Goal: Information Seeking & Learning: Learn about a topic

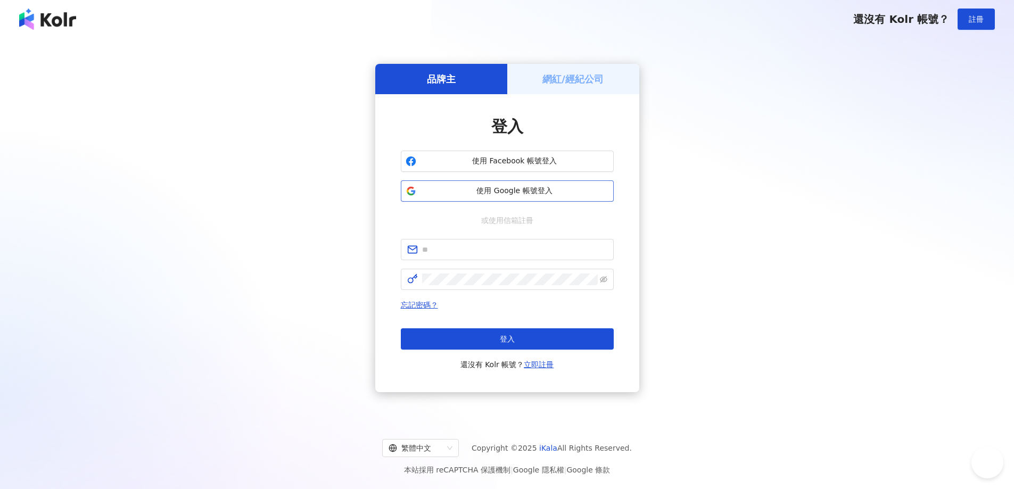
click at [485, 187] on span "使用 Google 帳號登入" at bounding box center [515, 191] width 188 height 11
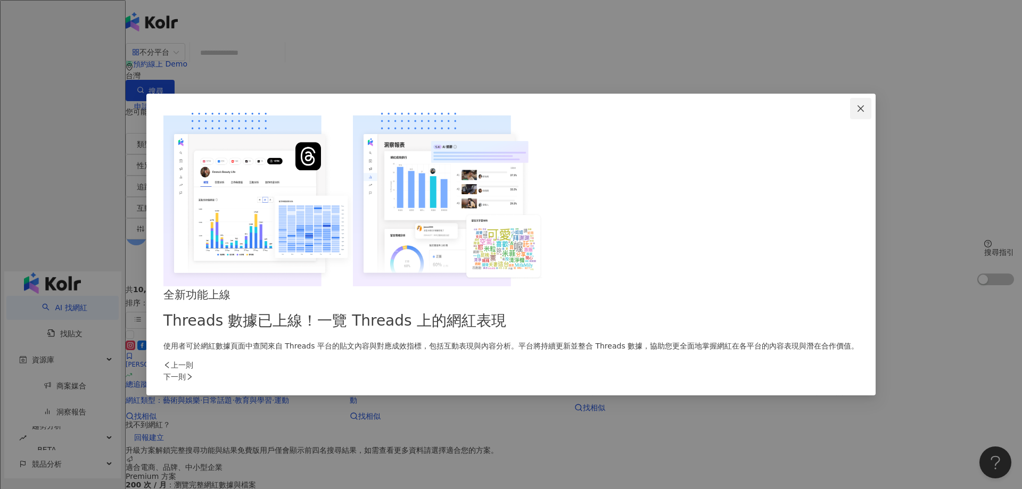
click at [857, 113] on icon "close" at bounding box center [861, 108] width 9 height 9
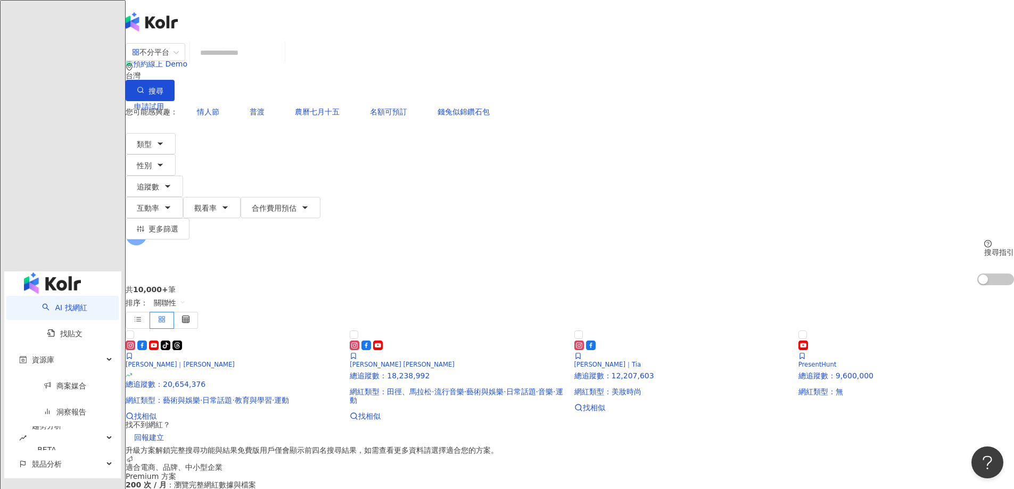
click at [211, 215] on main "不分平台 台灣 搜尋 您可能感興趣： 情人節 普渡 農曆七月十五 名額可預訂 錢兔似錦鑽石包 類型 性別 追蹤數 互動率 觀看率 合作費用預估 更多篩選 搜尋…" at bounding box center [570, 347] width 889 height 609
click at [397, 75] on div "不分平台 台灣 搜尋" at bounding box center [570, 72] width 889 height 59
click at [281, 63] on input "search" at bounding box center [237, 53] width 86 height 20
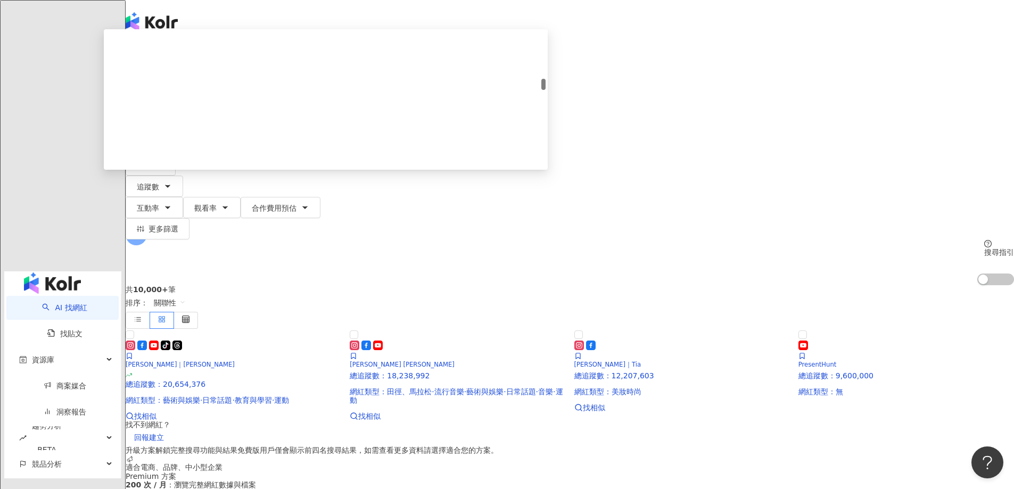
scroll to position [571, 0]
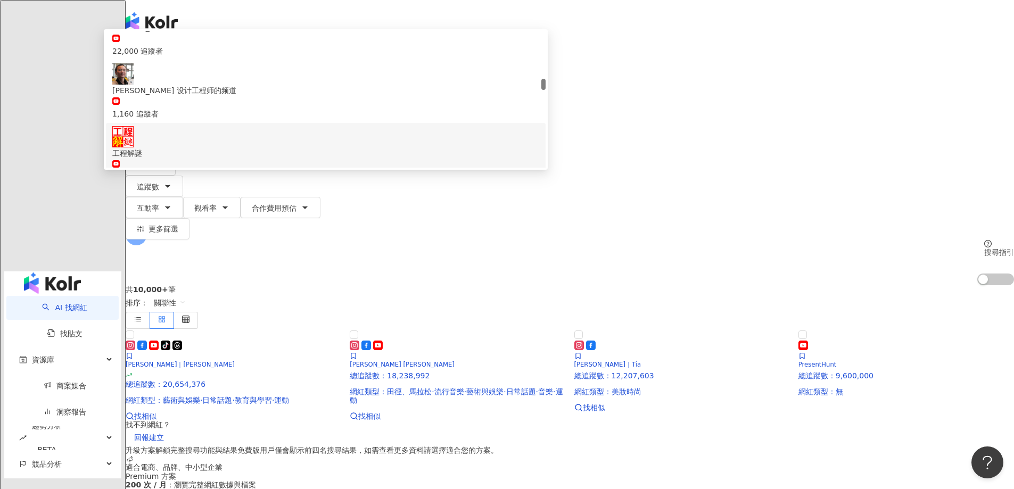
click at [207, 191] on main "不分平台 工程 ** 台灣 搜尋 103df25b-d12e-46a2-b274-547bdb0f603d 15a3ccdb-31ae-4236-a988-e…" at bounding box center [570, 347] width 889 height 609
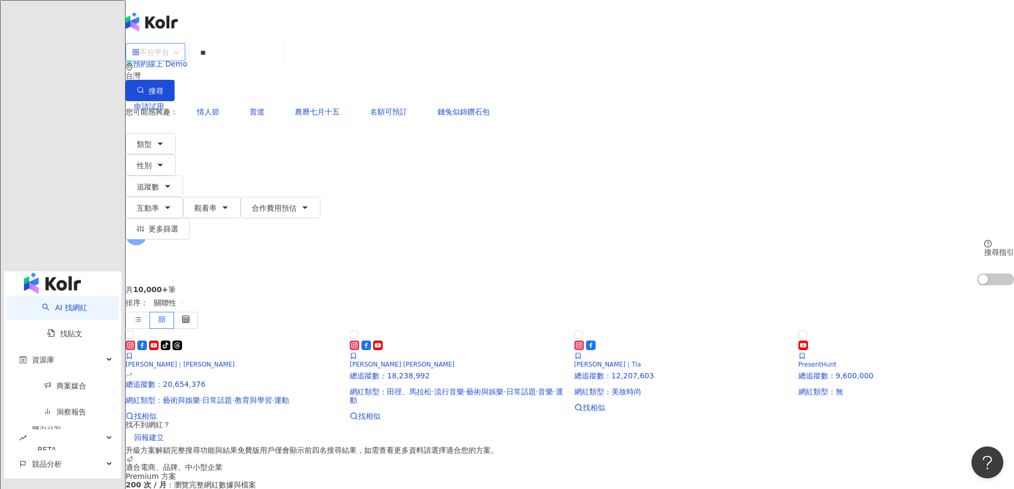
click at [179, 48] on input "search" at bounding box center [155, 52] width 47 height 17
click at [209, 191] on main "不分平台 ** 台灣 搜尋 103df25b-d12e-46a2-b274-547bdb0f603d 15a3ccdb-31ae-4236-a988-ee07…" at bounding box center [570, 347] width 889 height 609
drag, startPoint x: 344, startPoint y: 65, endPoint x: 297, endPoint y: 65, distance: 46.9
click at [297, 65] on div "不分平台 ** 台灣 搜尋 103df25b-d12e-46a2-b274-547bdb0f603d 15a3ccdb-31ae-4236-a988-ee07…" at bounding box center [570, 72] width 889 height 59
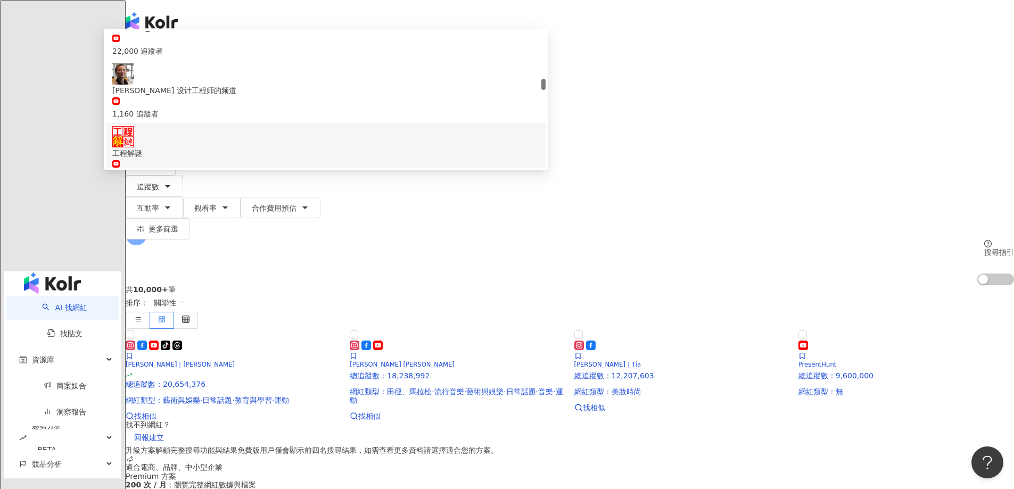
paste input "***"
type input "*****"
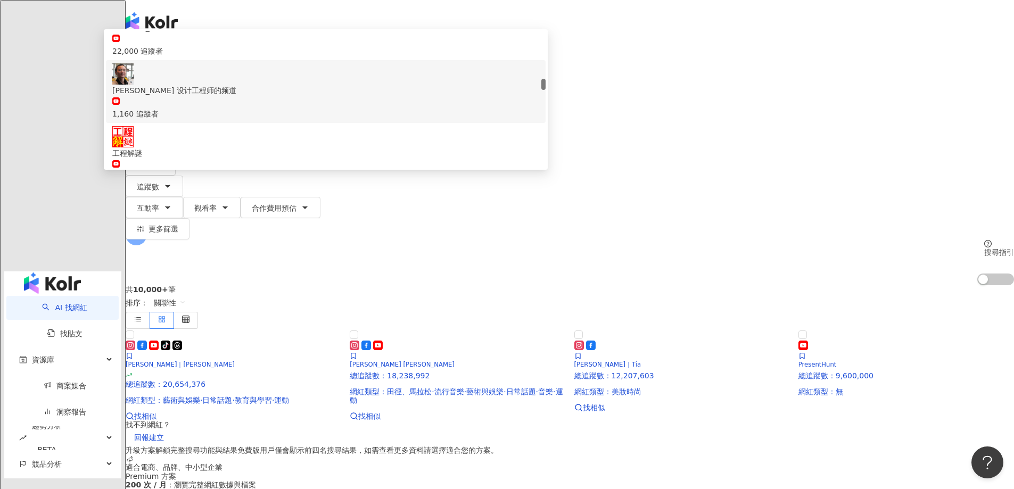
scroll to position [0, 0]
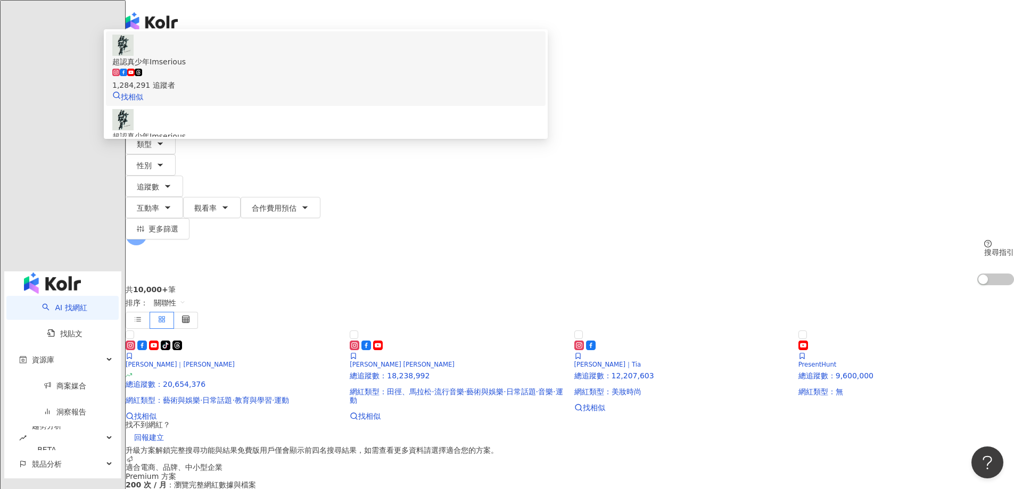
click at [142, 76] on icon at bounding box center [138, 72] width 7 height 7
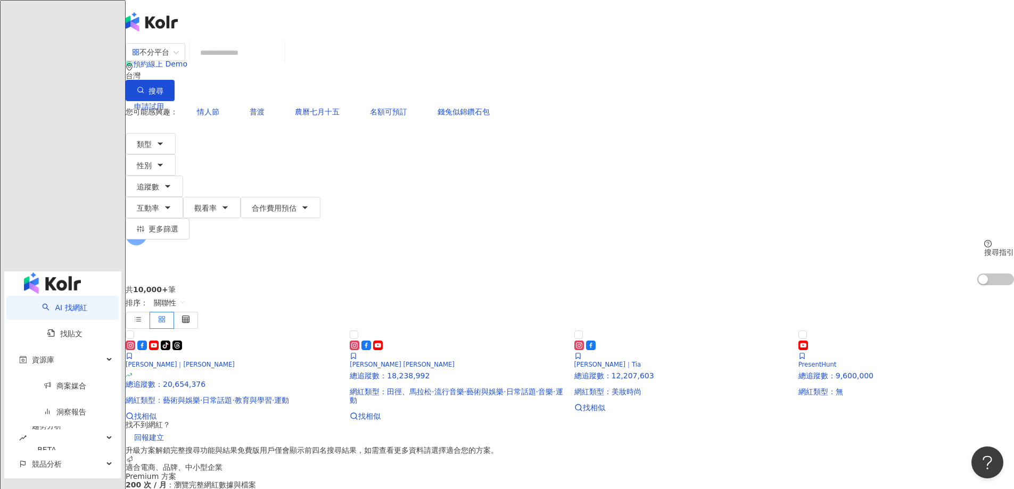
click at [281, 63] on input "search" at bounding box center [237, 53] width 86 height 20
click at [154, 231] on icon at bounding box center [150, 234] width 7 height 7
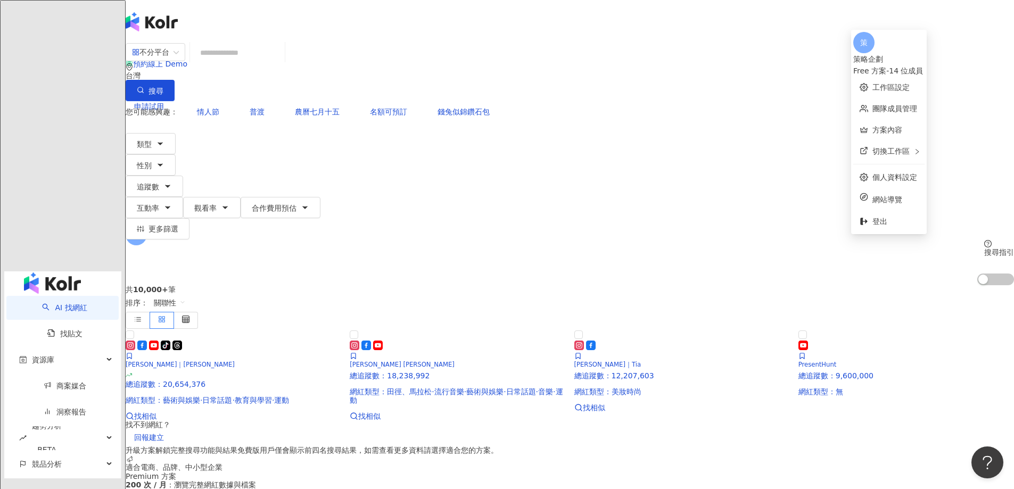
click at [900, 65] on div "Free 方案 - 14 位成員" at bounding box center [888, 71] width 71 height 12
click at [281, 63] on input "search" at bounding box center [237, 53] width 86 height 20
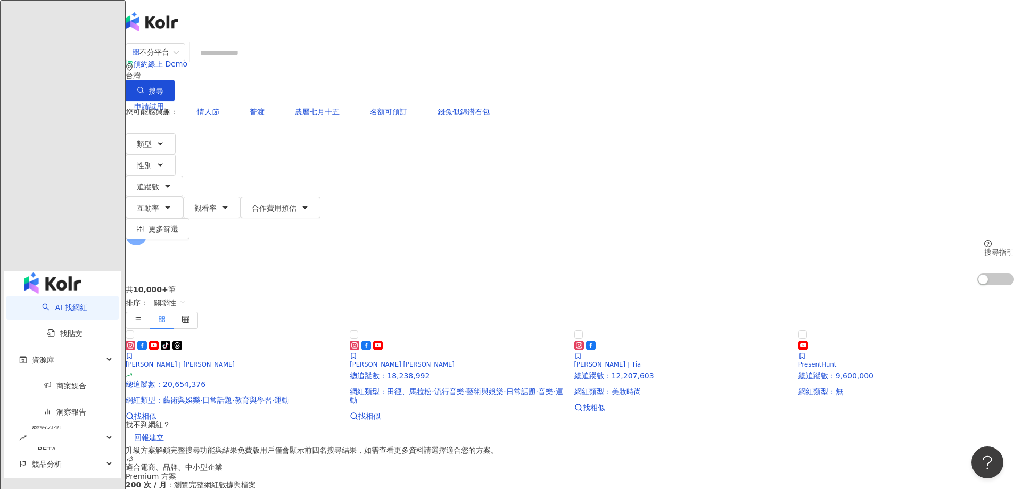
click at [281, 63] on input "search" at bounding box center [237, 53] width 86 height 20
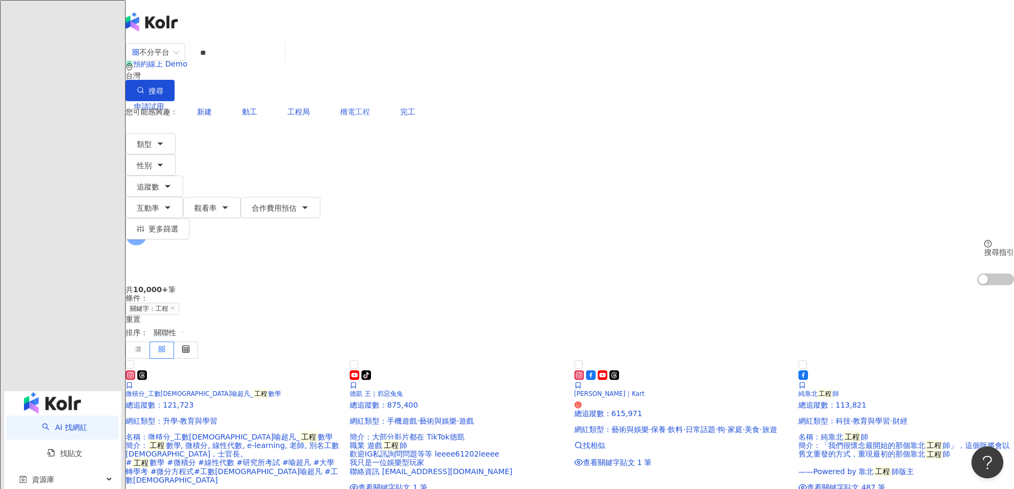
click at [370, 108] on span "機電工程" at bounding box center [355, 112] width 30 height 9
type input "****"
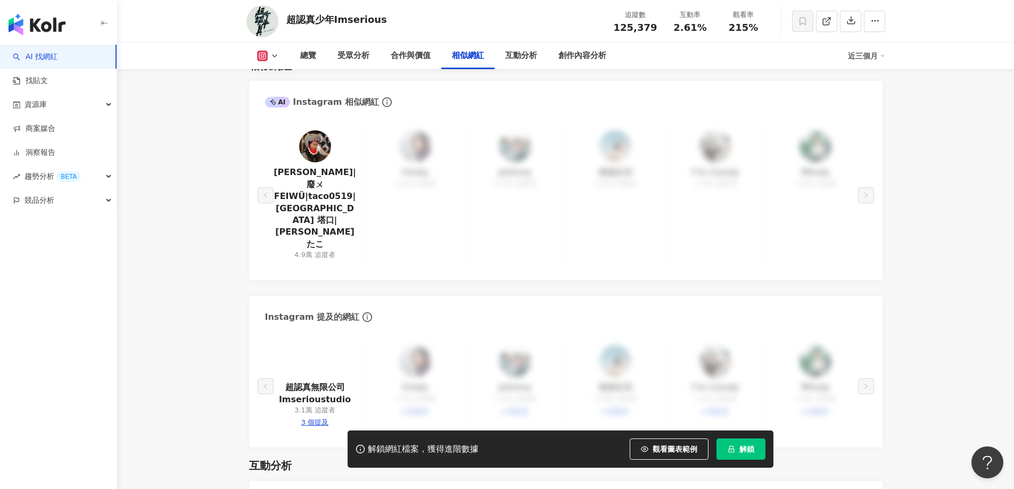
scroll to position [1722, 0]
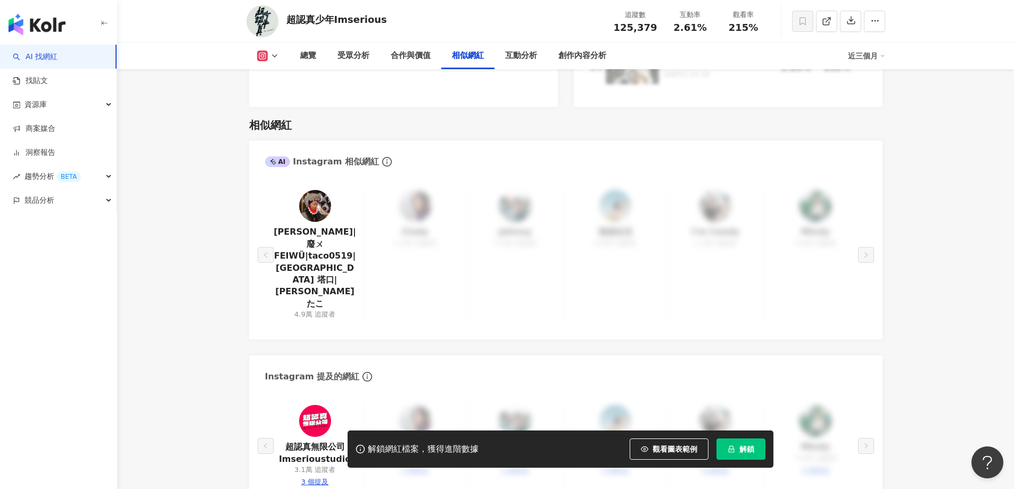
click at [400, 201] on div "張禹涵 Taco|廢ㄨFEIWÜ|taco0519|TACÖoooooo 塔口|張禹涵 ◡̈ たこ 4.9萬 追蹤者 Cindy 1,300 追蹤者 Joh…" at bounding box center [566, 255] width 602 height 138
click at [424, 193] on div "張禹涵 Taco|廢ㄨFEIWÜ|taco0519|TACÖoooooo 塔口|張禹涵 ◡̈ たこ 4.9萬 追蹤者 Cindy 1,300 追蹤者 Joh…" at bounding box center [566, 255] width 602 height 138
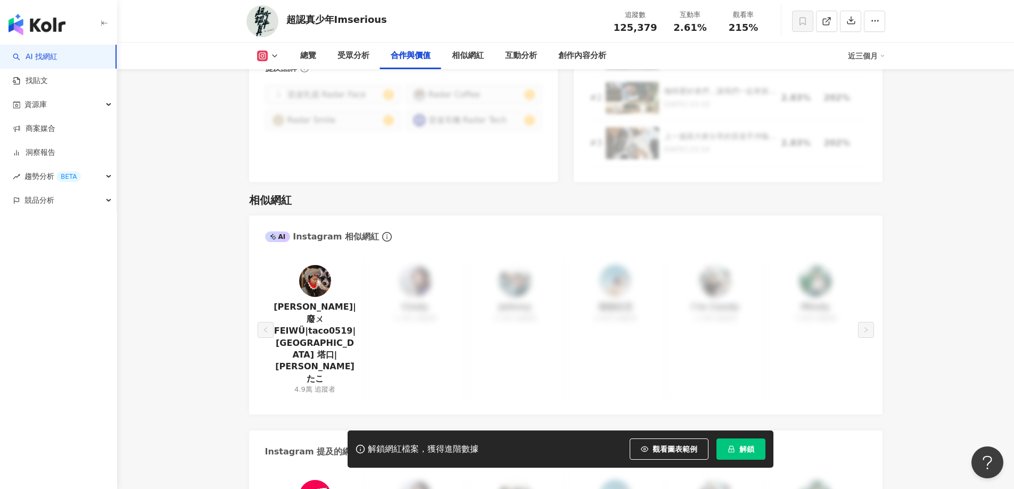
scroll to position [1641, 0]
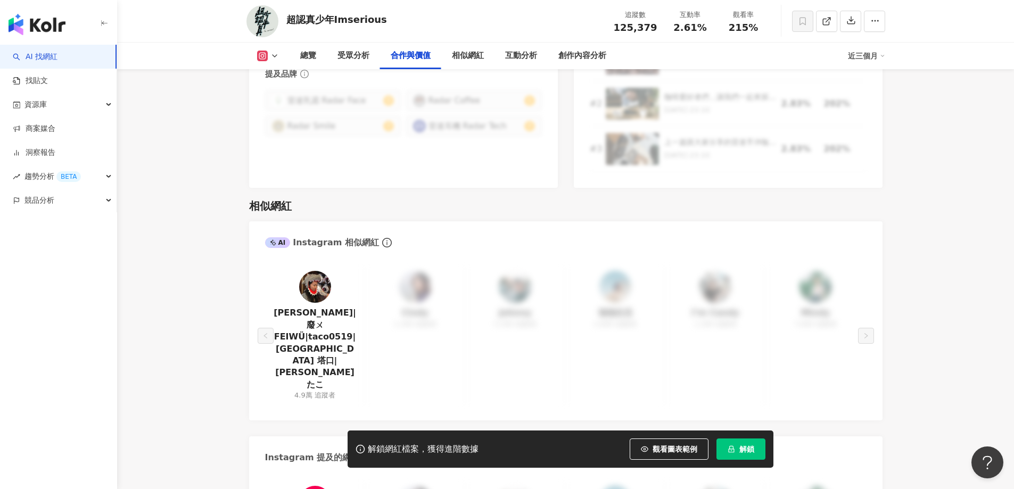
click at [277, 240] on span at bounding box center [273, 243] width 7 height 6
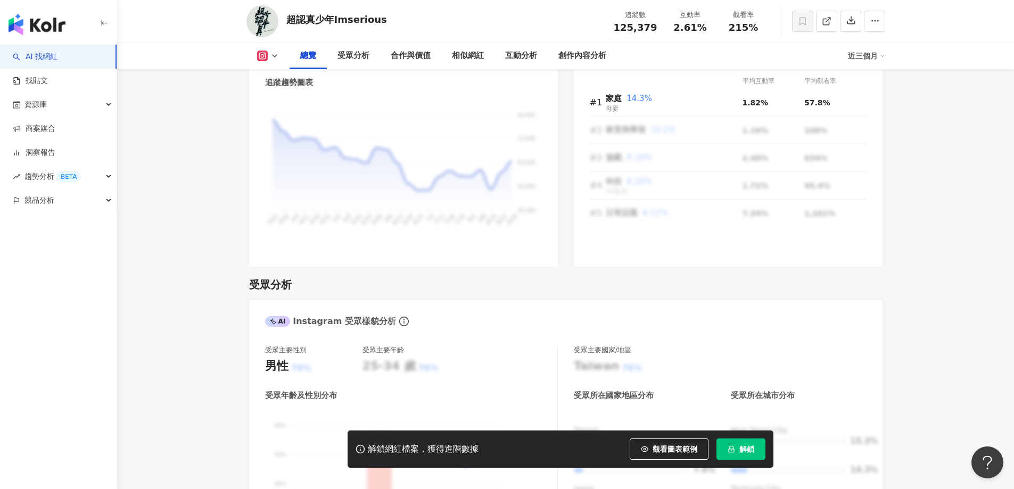
scroll to position [603, 0]
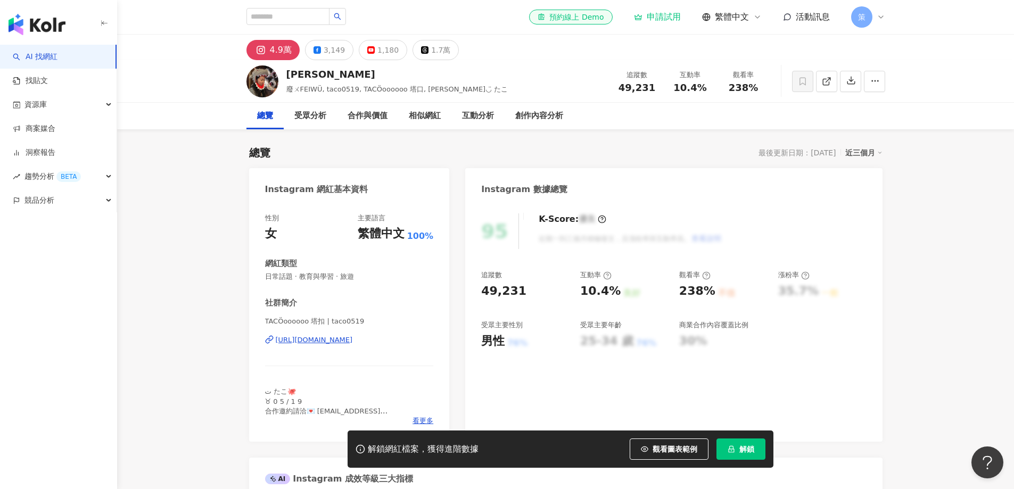
click at [254, 44] on icon at bounding box center [260, 50] width 13 height 13
click at [322, 341] on div "[URL][DOMAIN_NAME]" at bounding box center [314, 340] width 77 height 10
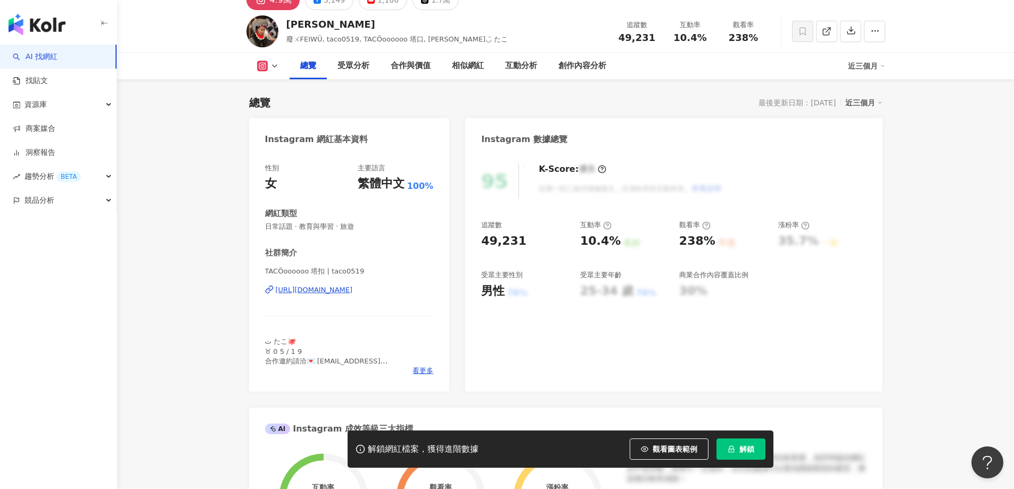
scroll to position [142, 0]
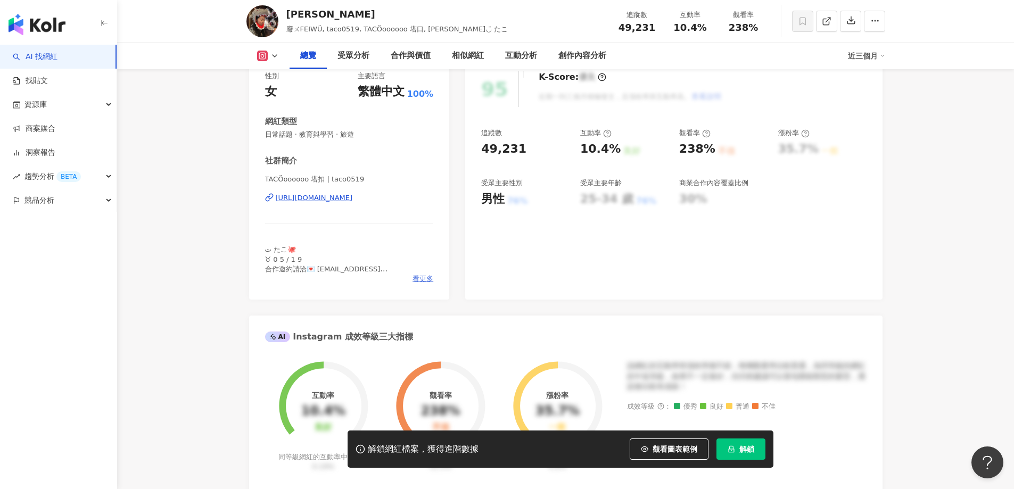
click at [422, 276] on span "看更多" at bounding box center [423, 279] width 21 height 10
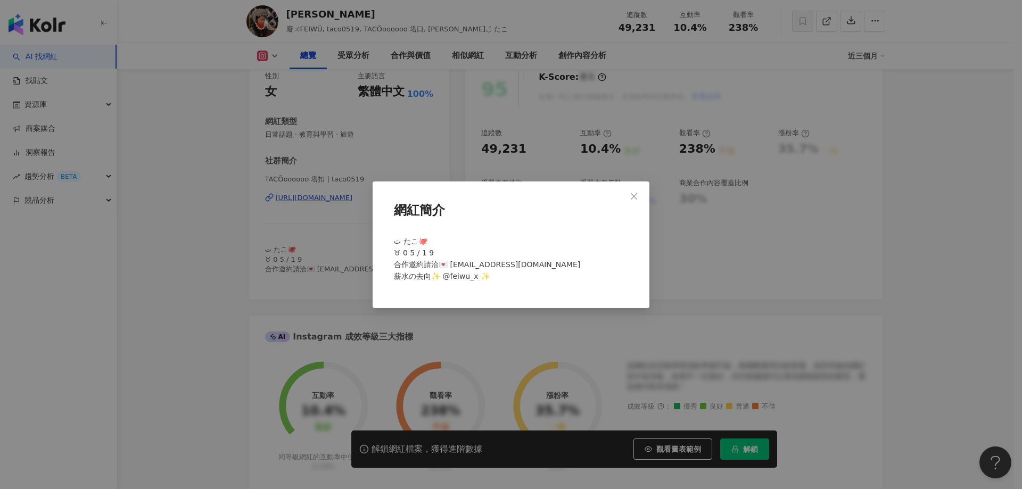
click at [751, 250] on div "網紅簡介 ت たこ🐙 ♉︎ 0 5 / 1 9 合作邀約請洽💌 [EMAIL_ADDRESS][DOMAIN_NAME] 薪水の去向✨ @feiwu_x ✨" at bounding box center [511, 244] width 1022 height 489
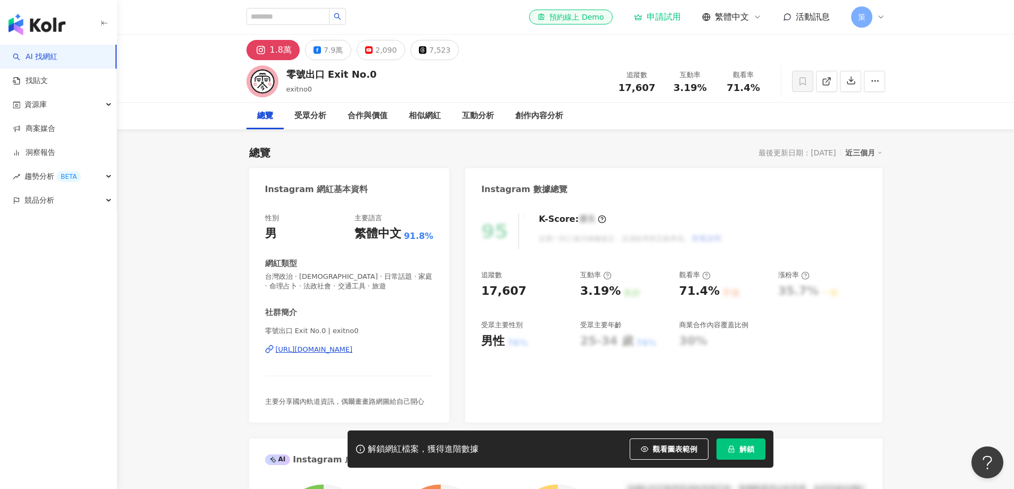
click at [320, 345] on div "https://www.instagram.com/exitno0/" at bounding box center [314, 350] width 77 height 10
